Goal: Task Accomplishment & Management: Use online tool/utility

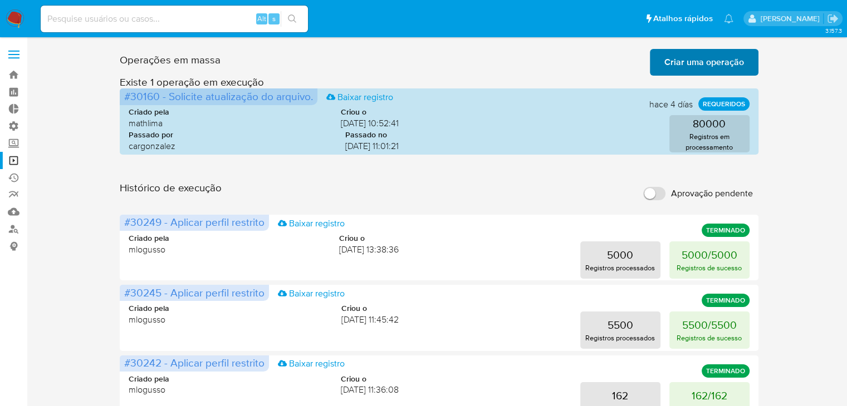
drag, startPoint x: 669, startPoint y: 52, endPoint x: 745, endPoint y: 60, distance: 76.1
click at [732, 60] on span "Criar uma operação" at bounding box center [704, 62] width 80 height 24
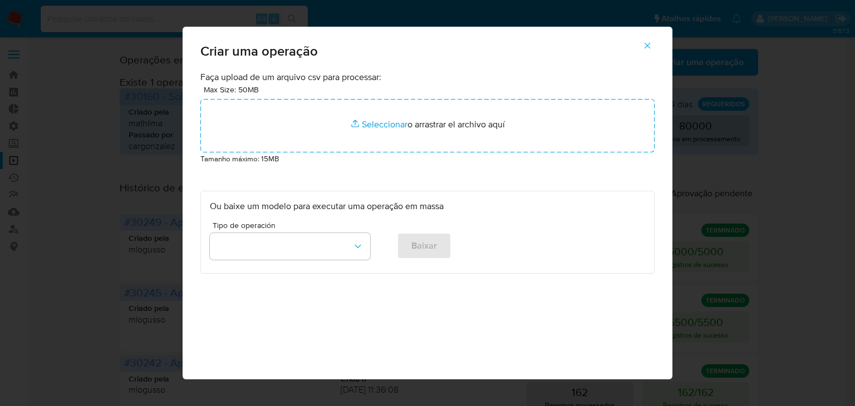
click at [427, 70] on div "Criar uma operação" at bounding box center [428, 49] width 490 height 45
click at [390, 62] on div "Criar uma operação" at bounding box center [428, 49] width 490 height 45
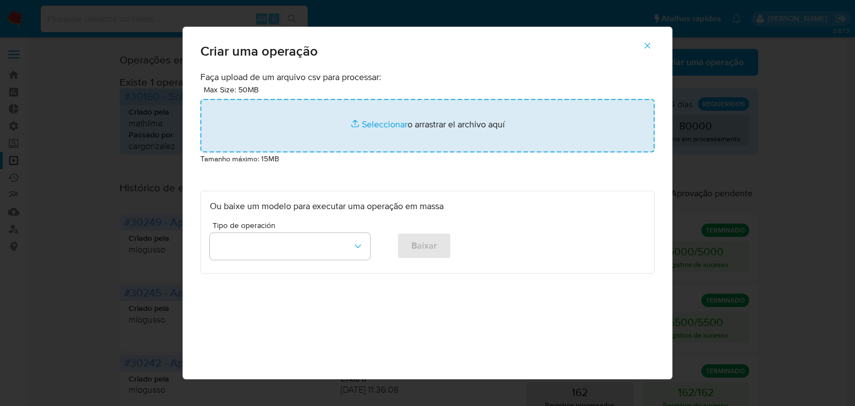
click at [388, 128] on input "file" at bounding box center [427, 125] width 454 height 53
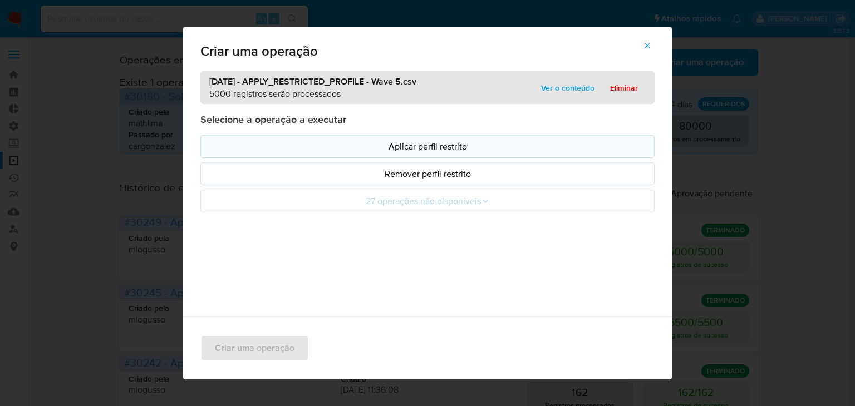
click at [330, 139] on button "Aplicar perfil restrito" at bounding box center [427, 146] width 454 height 23
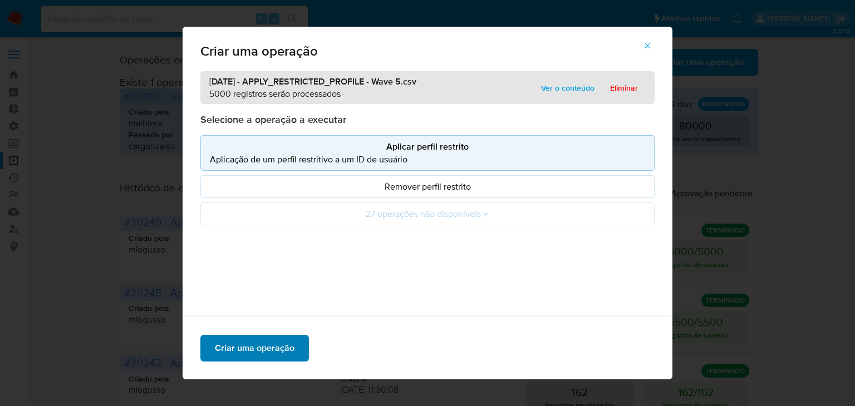
click at [287, 341] on span "Criar uma operação" at bounding box center [255, 348] width 80 height 24
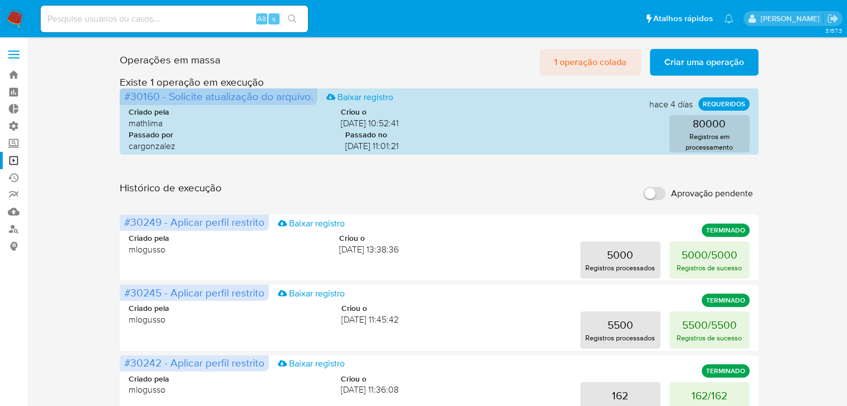
click at [596, 56] on span "1 operação colada" at bounding box center [590, 62] width 72 height 24
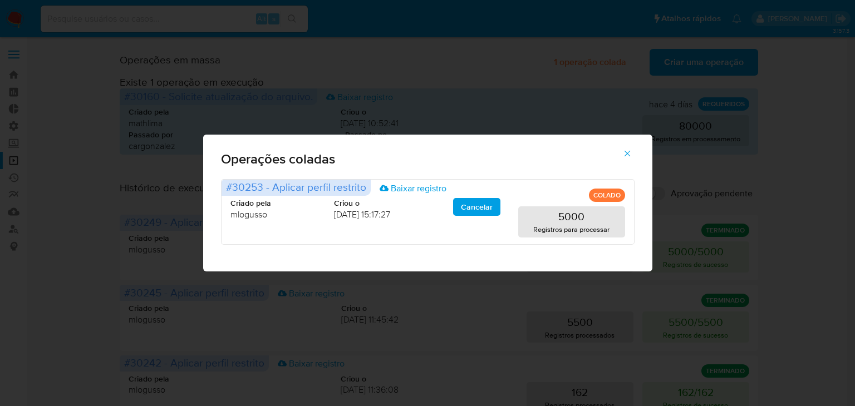
click at [628, 150] on icon "button" at bounding box center [627, 154] width 10 height 10
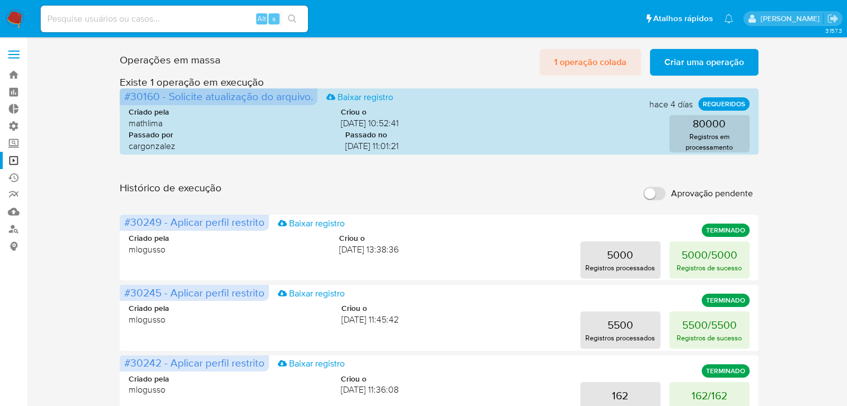
click at [583, 67] on span "1 operação colada" at bounding box center [590, 62] width 72 height 24
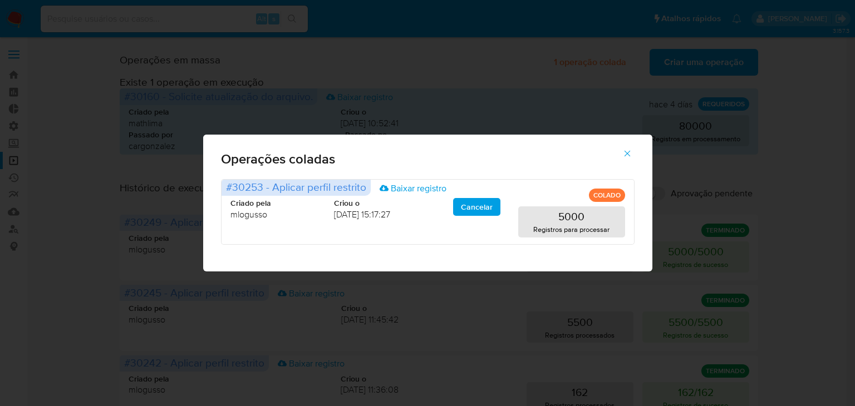
click at [629, 156] on icon "button" at bounding box center [627, 154] width 10 height 10
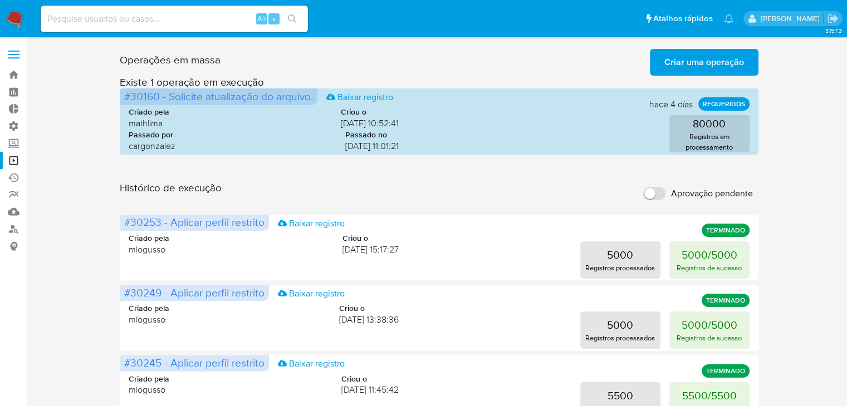
click at [669, 55] on span "Criar uma operação" at bounding box center [704, 62] width 80 height 24
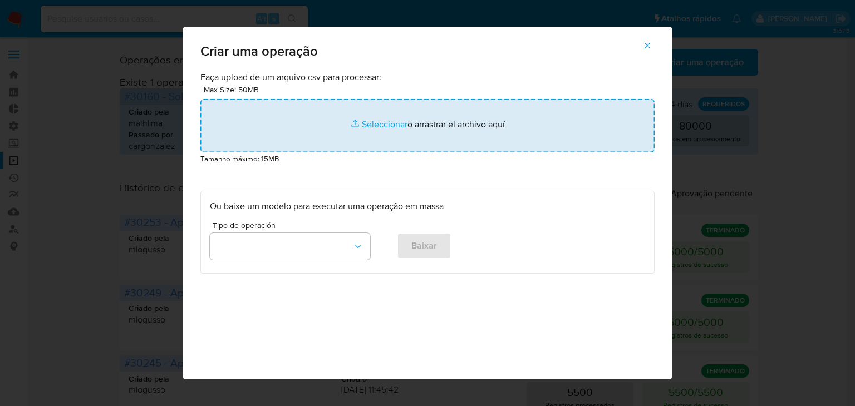
click at [378, 127] on input "file" at bounding box center [427, 125] width 454 height 53
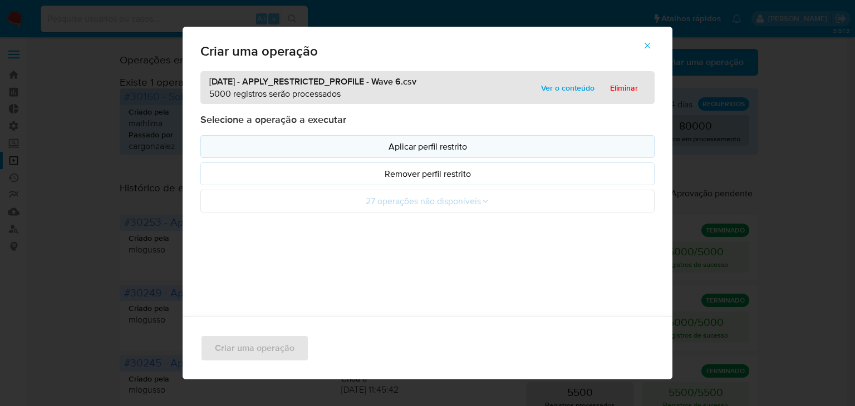
click at [480, 148] on p "Aplicar perfil restrito" at bounding box center [427, 146] width 435 height 13
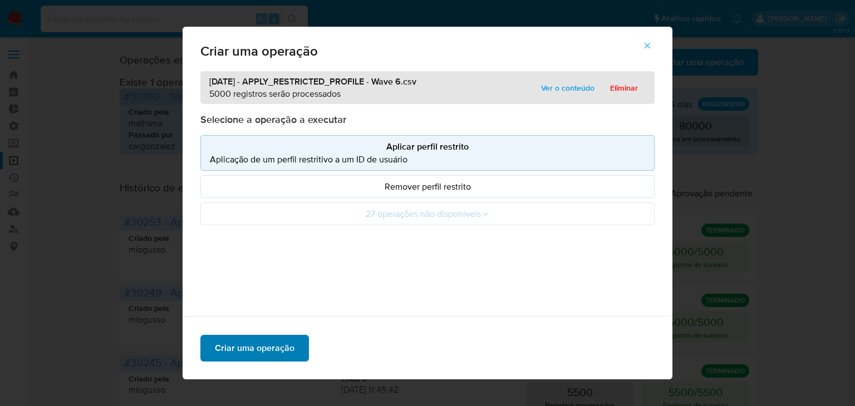
click at [295, 346] on button "Criar uma operação" at bounding box center [254, 348] width 109 height 27
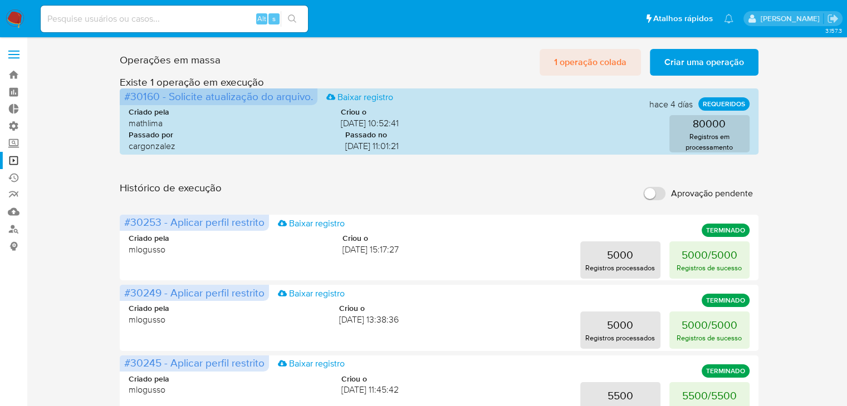
click at [592, 60] on span "1 operação colada" at bounding box center [590, 62] width 72 height 24
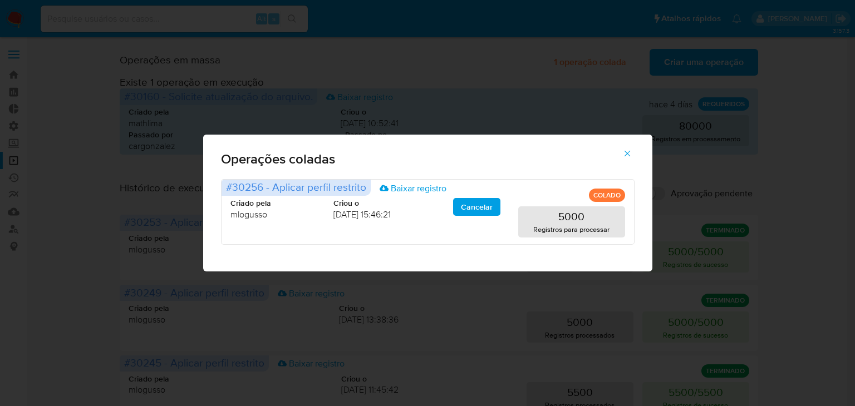
click at [626, 154] on icon "button" at bounding box center [627, 154] width 6 height 6
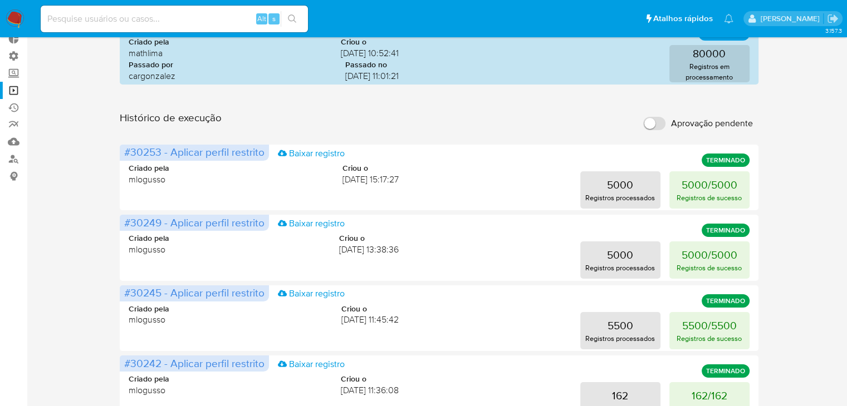
scroll to position [71, 0]
